Goal: Task Accomplishment & Management: Use online tool/utility

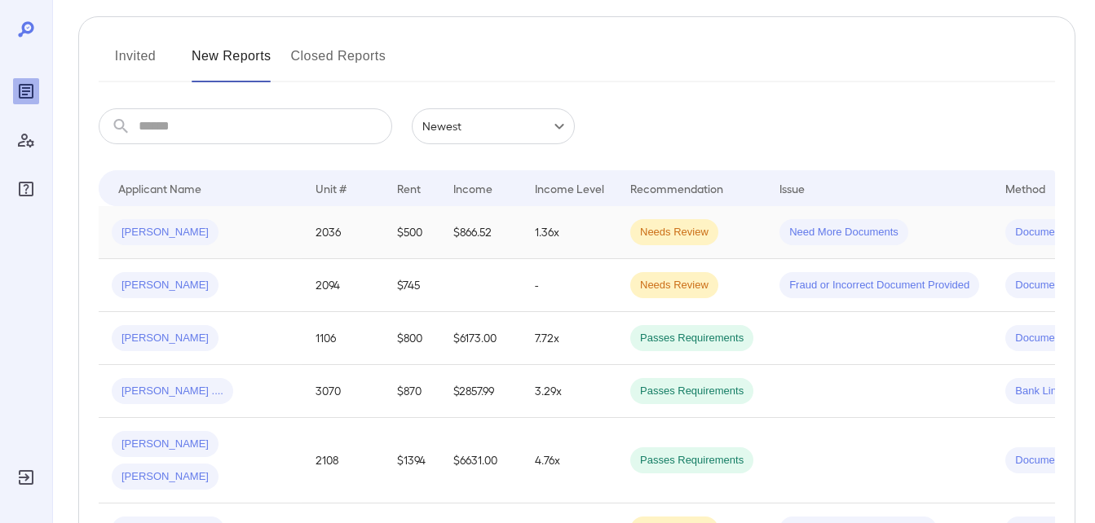
scroll to position [163, 0]
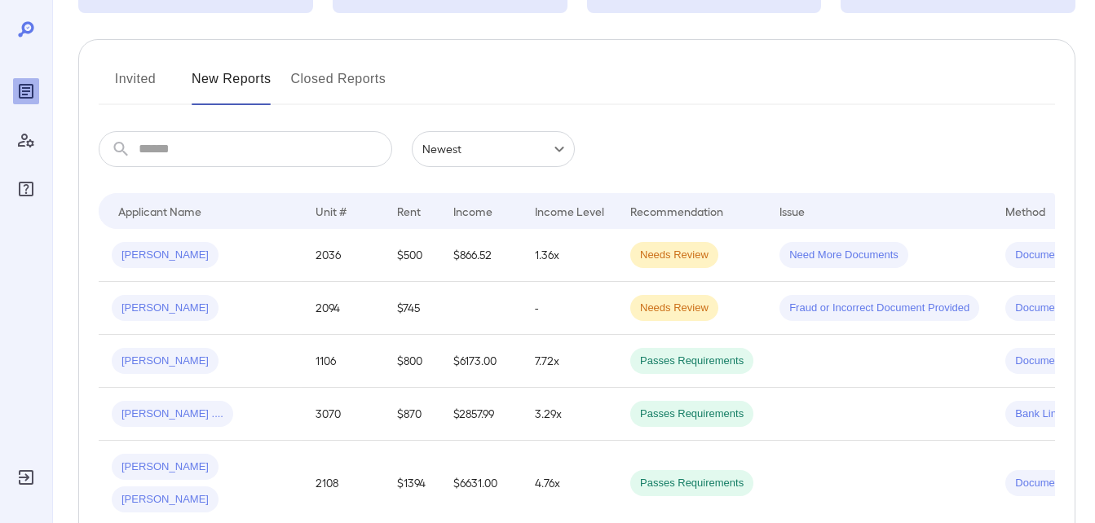
click at [143, 89] on button "Invited" at bounding box center [135, 85] width 73 height 39
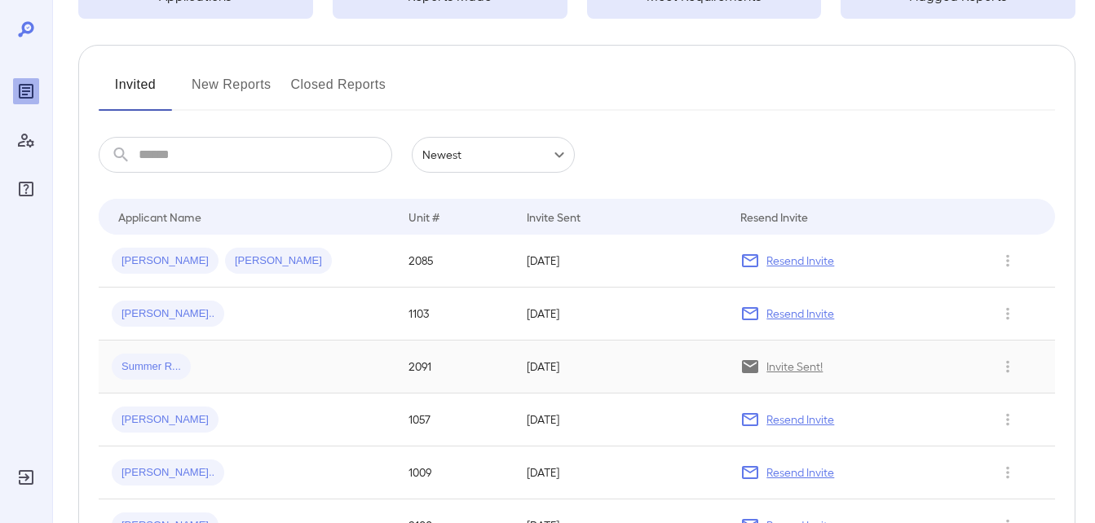
scroll to position [163, 0]
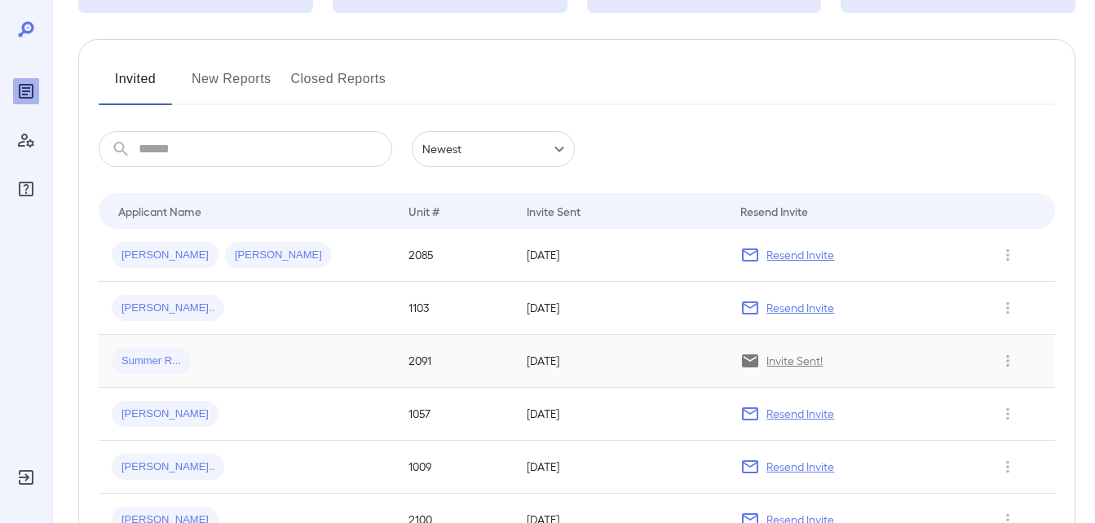
click at [147, 363] on span "Summer R..." at bounding box center [151, 361] width 79 height 15
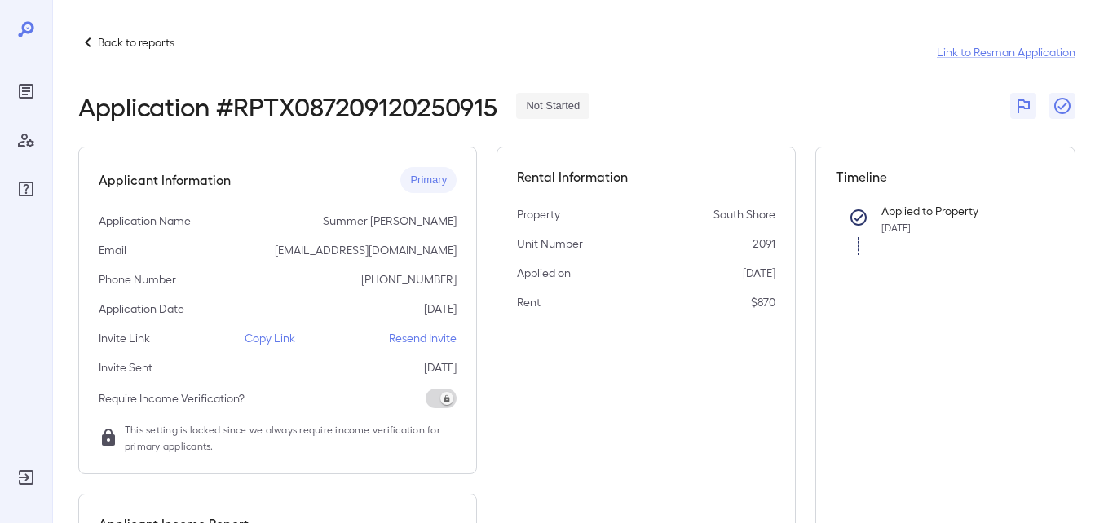
click at [258, 340] on p "Copy Link" at bounding box center [270, 338] width 51 height 16
